Goal: Task Accomplishment & Management: Manage account settings

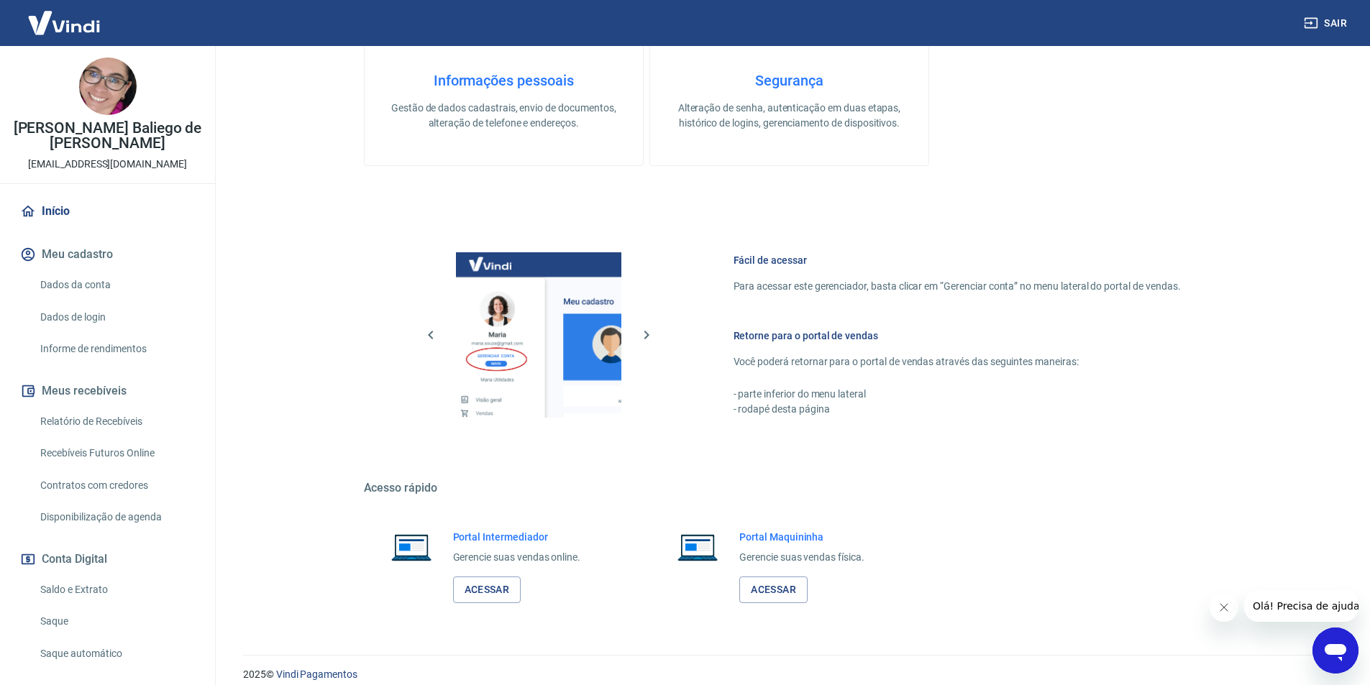
scroll to position [436, 0]
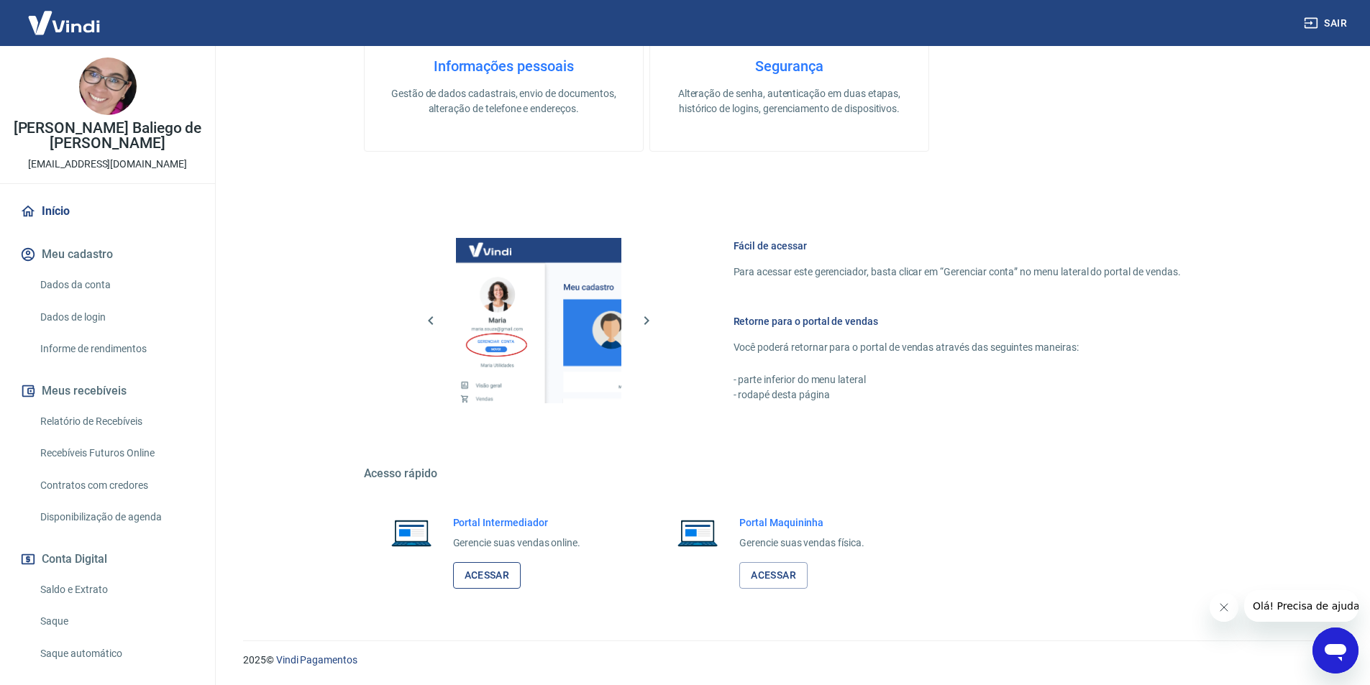
click at [484, 573] on link "Acessar" at bounding box center [487, 575] width 68 height 27
